Goal: Task Accomplishment & Management: Complete application form

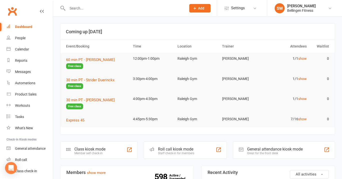
click at [194, 8] on icon at bounding box center [194, 8] width 5 height 5
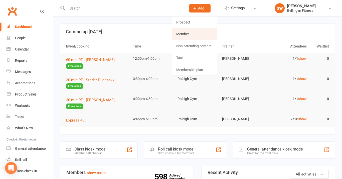
click at [192, 32] on link "Member" at bounding box center [194, 34] width 45 height 12
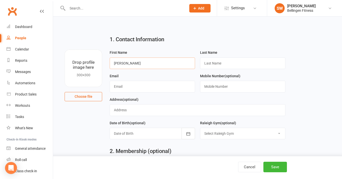
type input "[PERSON_NAME]"
type input "d"
type input "Della-Santa"
type input "R"
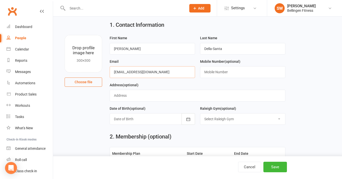
scroll to position [15, 0]
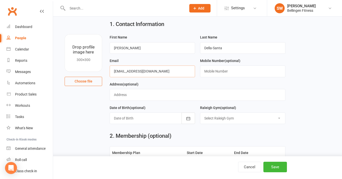
type input "[EMAIL_ADDRESS][DOMAIN_NAME]"
click at [173, 120] on div at bounding box center [152, 119] width 85 height 12
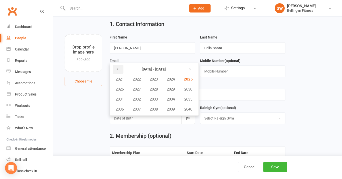
click at [120, 69] on button "button" at bounding box center [118, 69] width 11 height 9
click at [189, 97] on span "1975" at bounding box center [188, 99] width 8 height 5
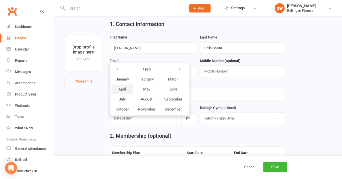
click at [126, 87] on button "April" at bounding box center [122, 90] width 22 height 10
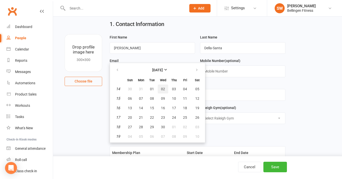
click at [163, 87] on span "02" at bounding box center [163, 89] width 4 height 4
type input "[DATE]"
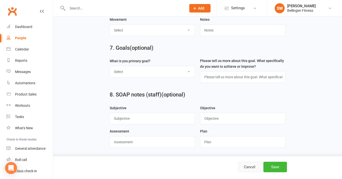
scroll to position [631, 0]
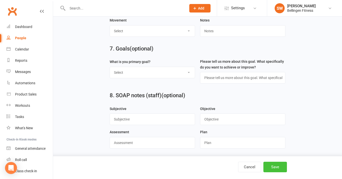
click at [272, 167] on button "Save" at bounding box center [275, 167] width 24 height 11
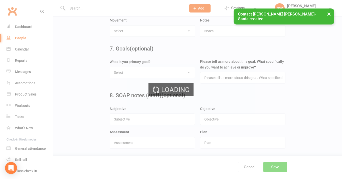
scroll to position [0, 0]
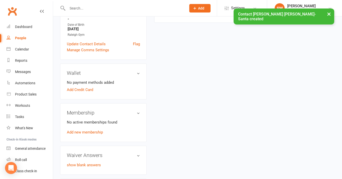
scroll to position [108, 0]
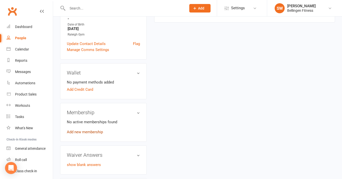
click at [96, 130] on link "Add new membership" at bounding box center [85, 132] width 36 height 5
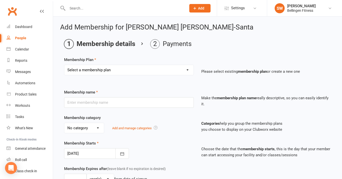
click at [115, 71] on select "Select a membership plan Create new Membership Plan Gym membership WITH classes…" at bounding box center [128, 70] width 129 height 10
select select "11"
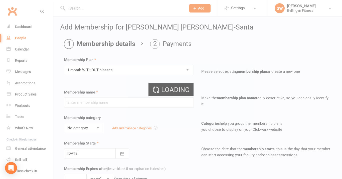
type input "1 month WITHOUT classes"
select select "1"
type input "1"
select select "2"
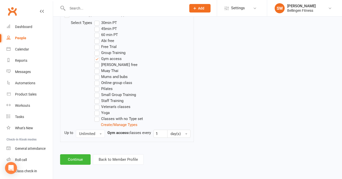
scroll to position [269, 0]
click at [83, 154] on button "Continue" at bounding box center [75, 159] width 31 height 11
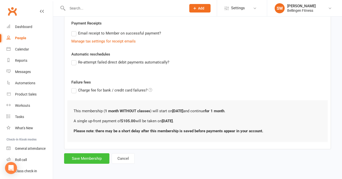
scroll to position [97, 0]
click at [86, 157] on button "Save Membership" at bounding box center [86, 158] width 45 height 11
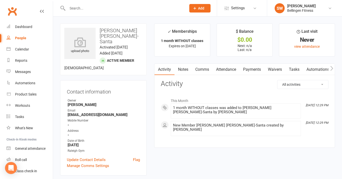
click at [276, 71] on link "Waivers" at bounding box center [274, 70] width 21 height 12
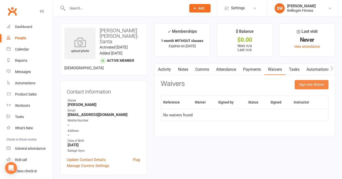
click at [303, 85] on button "Sign new Waiver" at bounding box center [311, 84] width 34 height 9
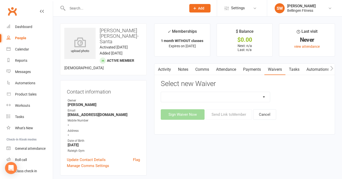
select select "797"
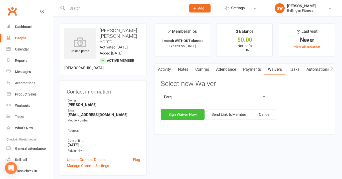
click at [188, 112] on button "Sign Waiver Now" at bounding box center [183, 114] width 44 height 11
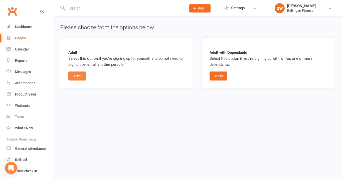
click at [83, 76] on button "Select" at bounding box center [77, 76] width 18 height 9
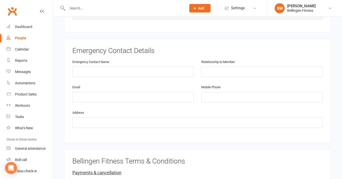
scroll to position [284, 0]
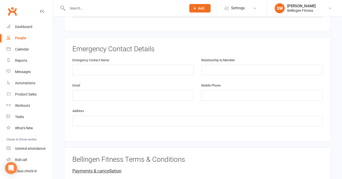
type input "0422356446"
type input "[PERSON_NAME]"
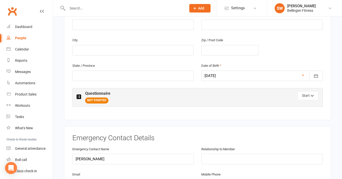
scroll to position [196, 0]
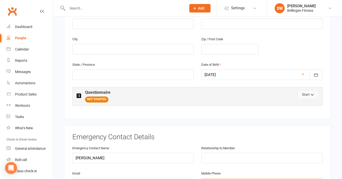
type input "0400432303"
click at [304, 90] on button "Start" at bounding box center [307, 94] width 21 height 9
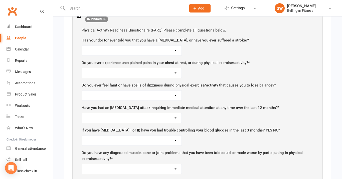
scroll to position [276, 0]
select select "No"
click at [173, 68] on select "Yes No" at bounding box center [132, 73] width 100 height 10
select select "No"
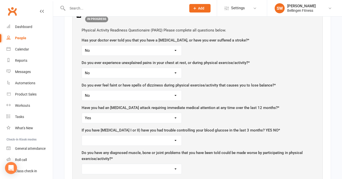
select select "No"
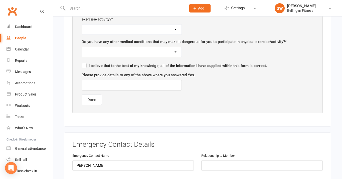
scroll to position [427, 0]
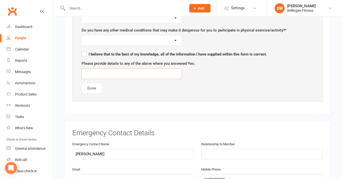
click at [159, 69] on input "text" at bounding box center [132, 74] width 100 height 11
type input "h"
type input "Has [MEDICAL_DATA]"
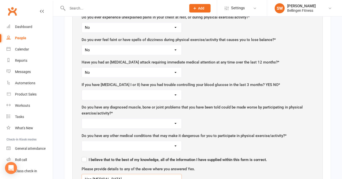
scroll to position [321, 0]
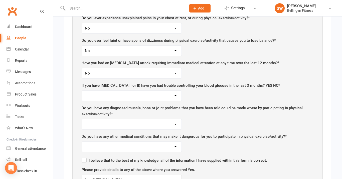
select select "No"
click at [155, 119] on select "Yes No" at bounding box center [132, 124] width 100 height 10
select select "Yes"
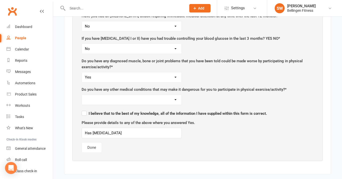
scroll to position [378, 0]
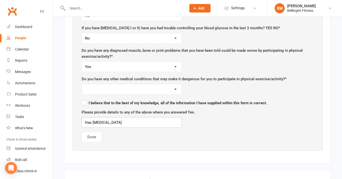
click at [149, 117] on input "Has [MEDICAL_DATA]" at bounding box center [132, 122] width 100 height 11
click at [133, 117] on input "Has [MEDICAL_DATA], [MEDICAL_DATA] tendonides" at bounding box center [132, 122] width 100 height 11
click at [150, 117] on input "Has [MEDICAL_DATA], [MEDICAL_DATA] tendonides" at bounding box center [132, 122] width 100 height 11
type input "Has [MEDICAL_DATA], [MEDICAL_DATA] tendonites"
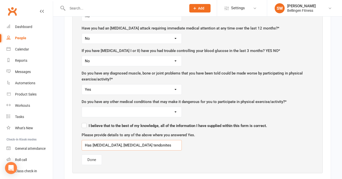
scroll to position [356, 0]
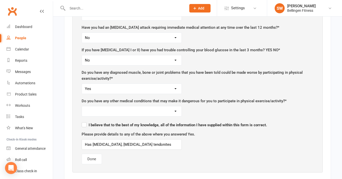
select select "No"
click at [85, 121] on label "I believe that to the best of my knowledge, all of the information I have suppl…" at bounding box center [174, 124] width 185 height 6
click at [85, 121] on input "I believe that to the best of my knowledge, all of the information I have suppl…" at bounding box center [174, 121] width 185 height 0
click at [95, 154] on button "Done" at bounding box center [92, 159] width 20 height 11
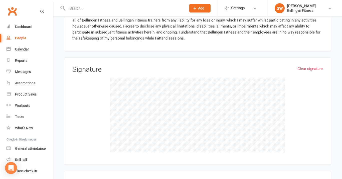
scroll to position [536, 0]
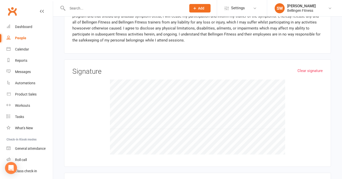
click at [72, 116] on div at bounding box center [197, 117] width 250 height 75
click at [87, 88] on div at bounding box center [197, 117] width 250 height 75
click at [177, 110] on div at bounding box center [197, 117] width 250 height 75
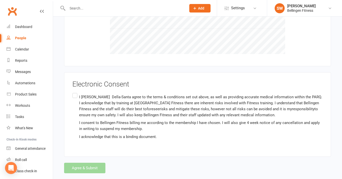
scroll to position [639, 0]
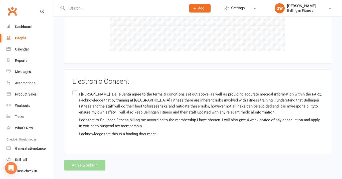
click at [75, 89] on label "I [PERSON_NAME] [PERSON_NAME]-Santa agree to the terms & conditions set out abo…" at bounding box center [197, 114] width 250 height 50
click at [75, 89] on input "I [PERSON_NAME] [PERSON_NAME]-Santa agree to the terms & conditions set out abo…" at bounding box center [73, 89] width 3 height 0
click at [98, 160] on button "Agree & Submit" at bounding box center [84, 165] width 41 height 11
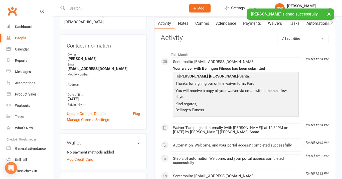
scroll to position [54, 0]
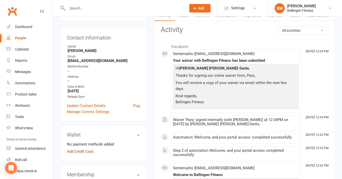
click at [87, 152] on link "Add Credit Card" at bounding box center [80, 152] width 26 height 6
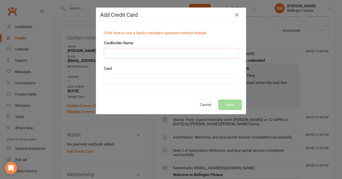
click at [138, 54] on input "Cardholder Name" at bounding box center [171, 53] width 134 height 11
type input "[PERSON_NAME]"
click at [239, 104] on button "Save" at bounding box center [230, 105] width 24 height 11
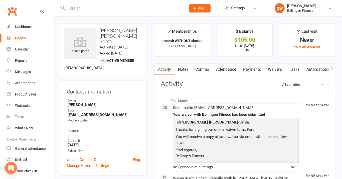
scroll to position [0, 0]
click at [34, 26] on link "Dashboard" at bounding box center [30, 26] width 46 height 11
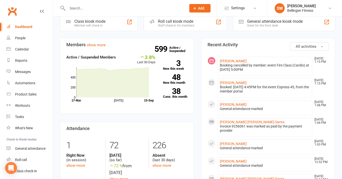
scroll to position [109, 0]
